Goal: Communication & Community: Connect with others

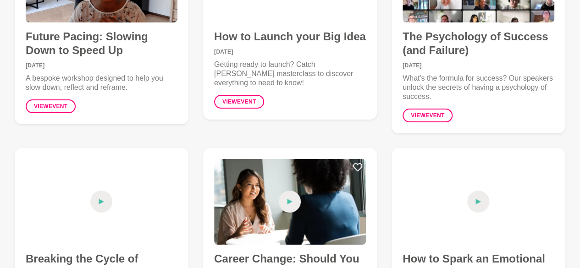
scroll to position [1833, 0]
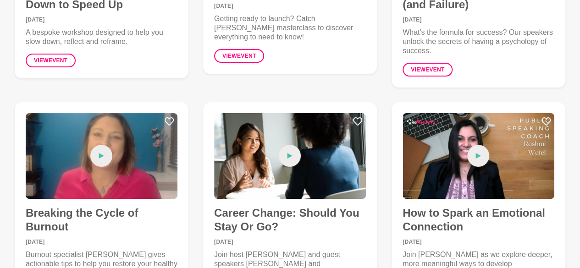
click at [11, 95] on div "Breaking the Cycle of Burnout [DATE] Burnout specialist [PERSON_NAME] gives act…" at bounding box center [101, 206] width 188 height 222
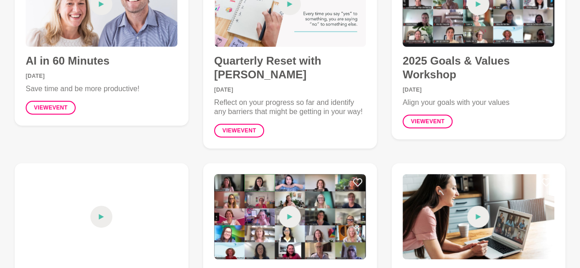
scroll to position [0, 0]
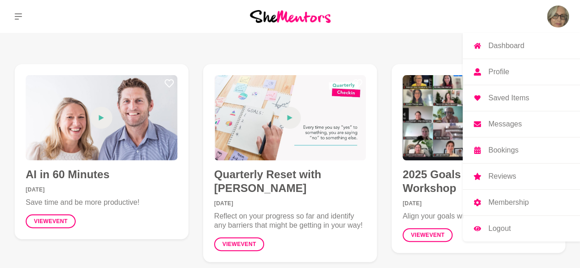
click at [499, 124] on p "Messages" at bounding box center [504, 124] width 33 height 7
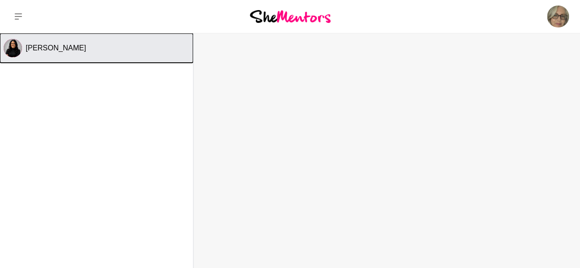
click at [50, 49] on span "[PERSON_NAME]" at bounding box center [56, 48] width 60 height 8
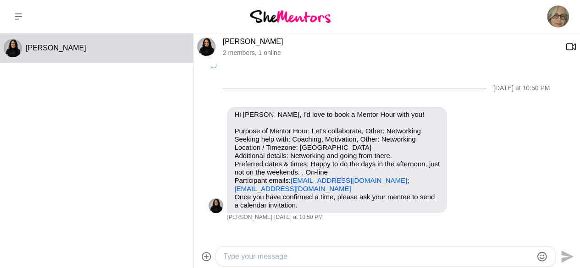
scroll to position [103, 0]
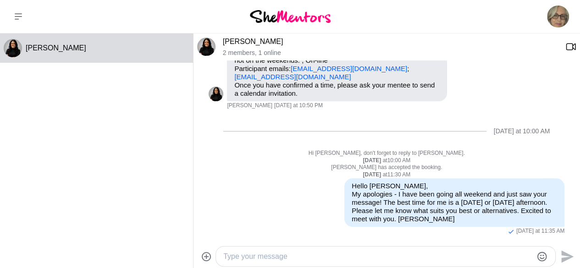
click at [254, 257] on textarea "Type your message" at bounding box center [377, 256] width 309 height 11
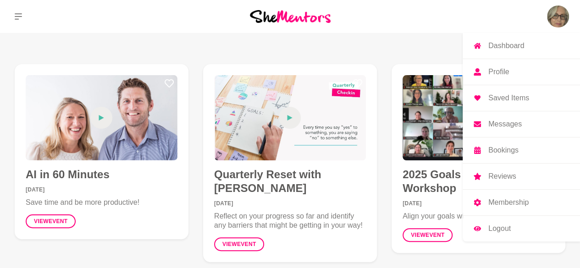
click at [500, 124] on p "Messages" at bounding box center [504, 124] width 33 height 7
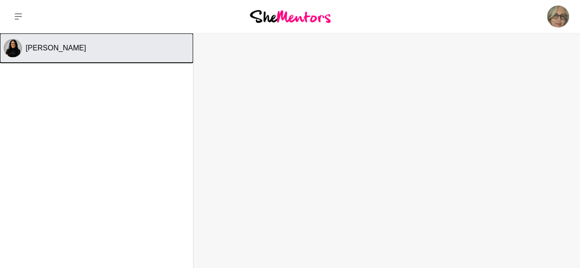
click at [43, 50] on span "[PERSON_NAME]" at bounding box center [56, 48] width 60 height 8
